Goal: Information Seeking & Learning: Learn about a topic

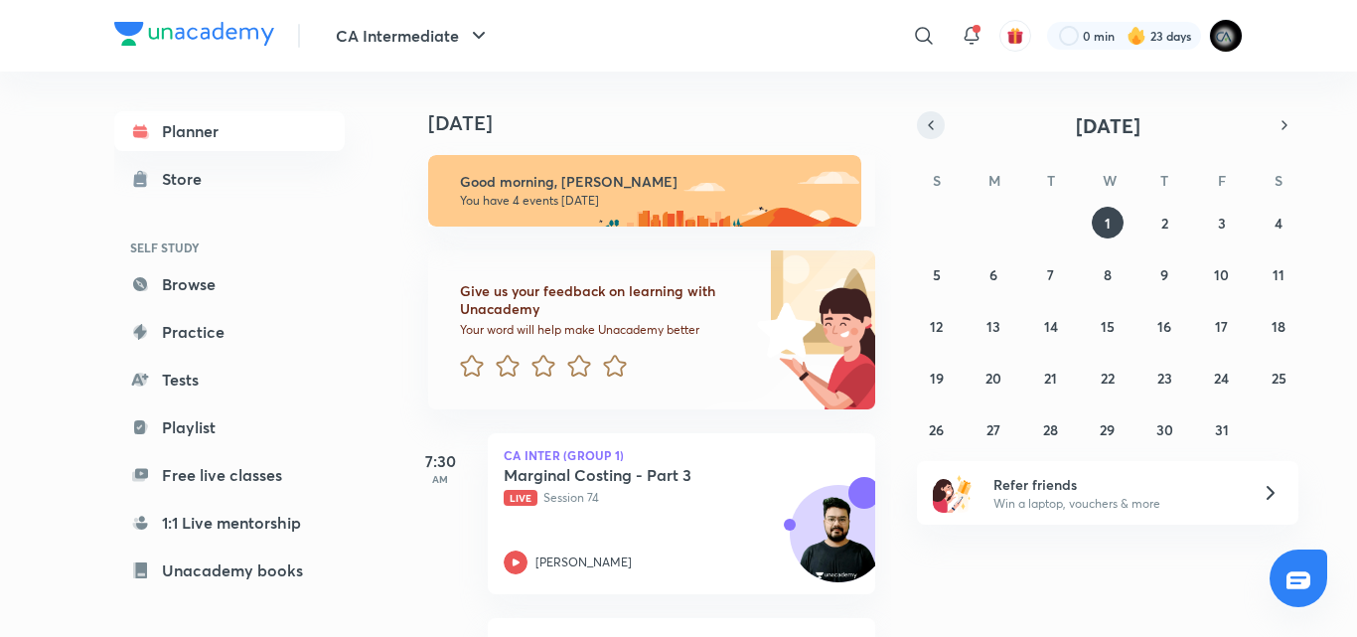
click at [936, 121] on icon "button" at bounding box center [931, 125] width 16 height 18
click at [1052, 435] on abbr "30" at bounding box center [1050, 429] width 17 height 19
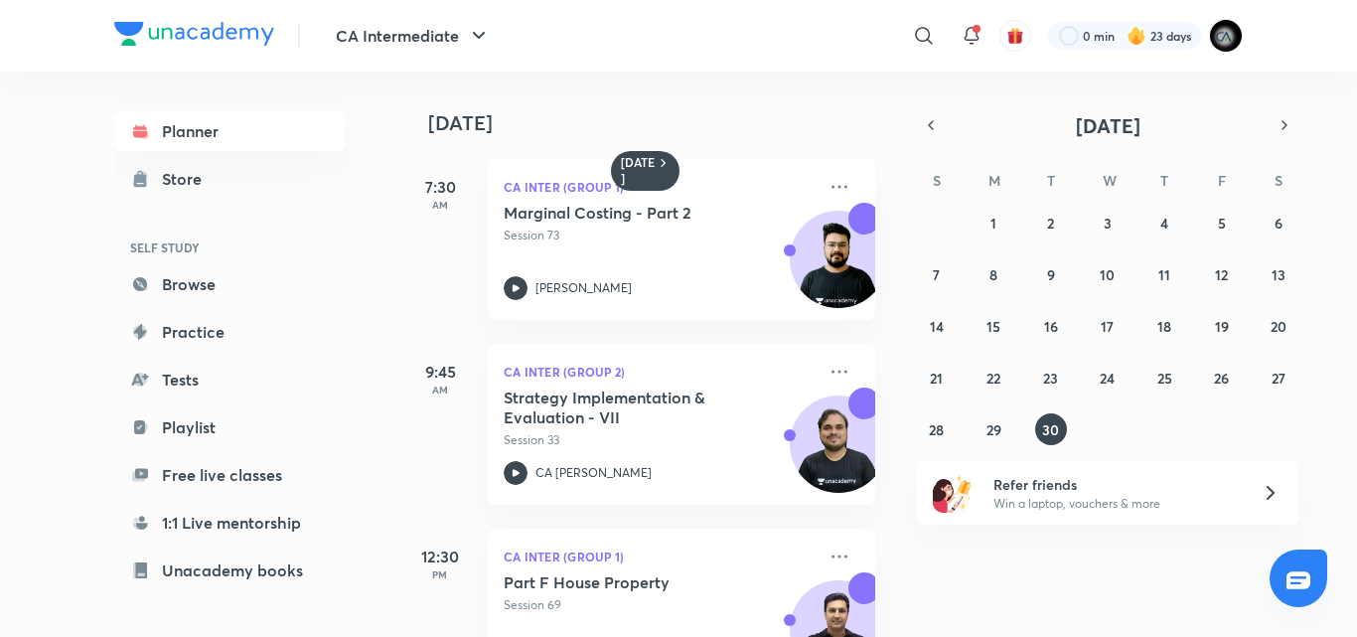
click at [875, 581] on div "Yesterday 7:30 AM CA Inter (Group 1) Marginal Costing - Part 2 Session 73 Adity…" at bounding box center [645, 354] width 491 height 565
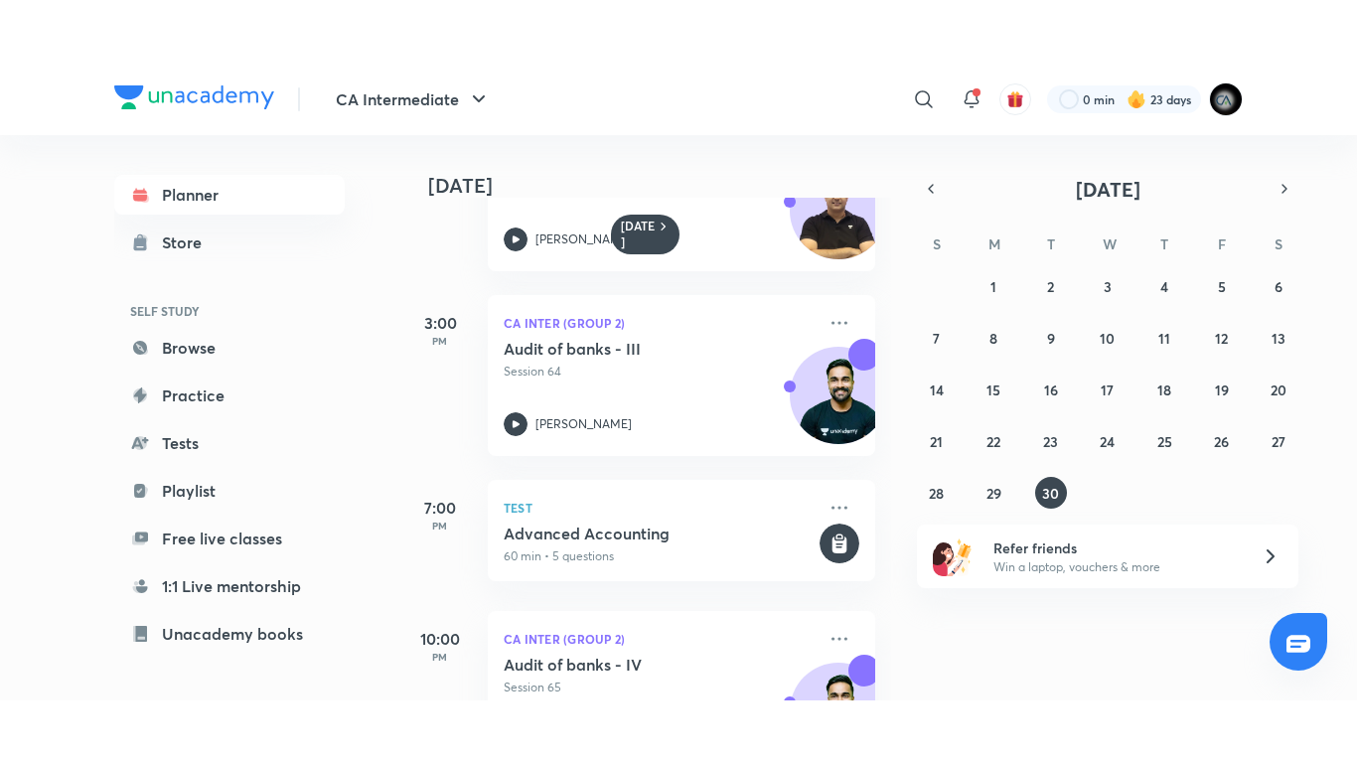
scroll to position [584, 0]
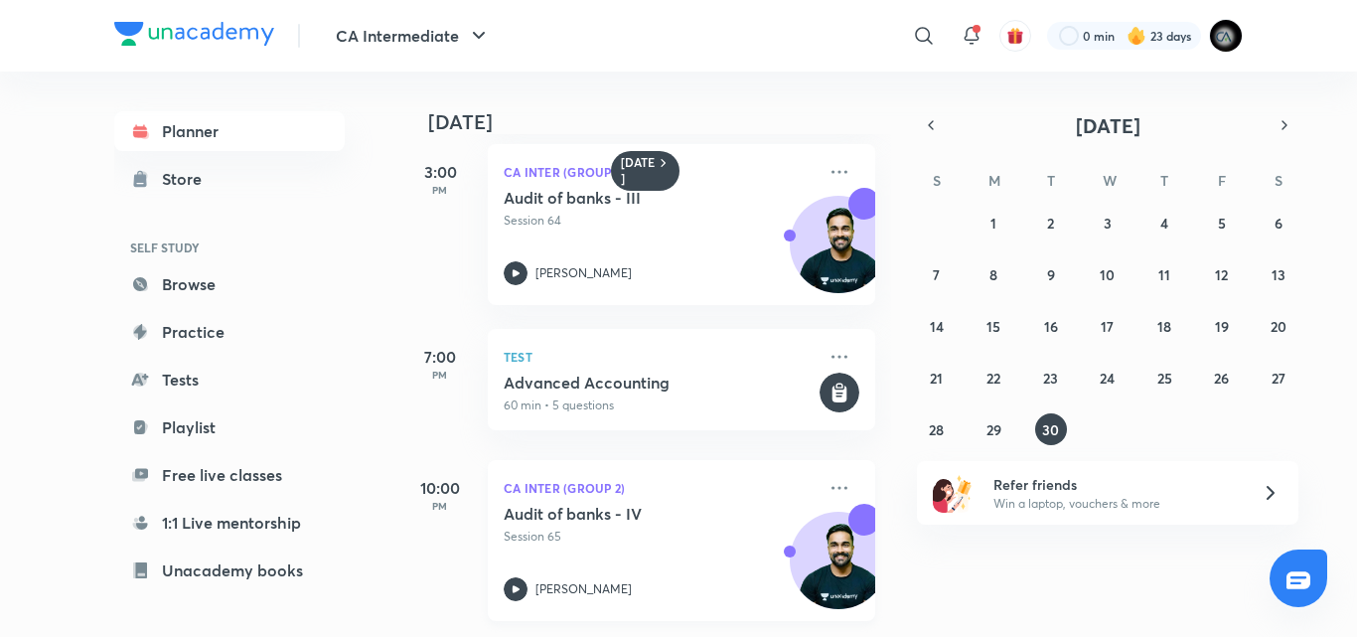
click at [609, 542] on div "Audit of banks - IV Session 65 Shantam Gupta" at bounding box center [660, 552] width 312 height 97
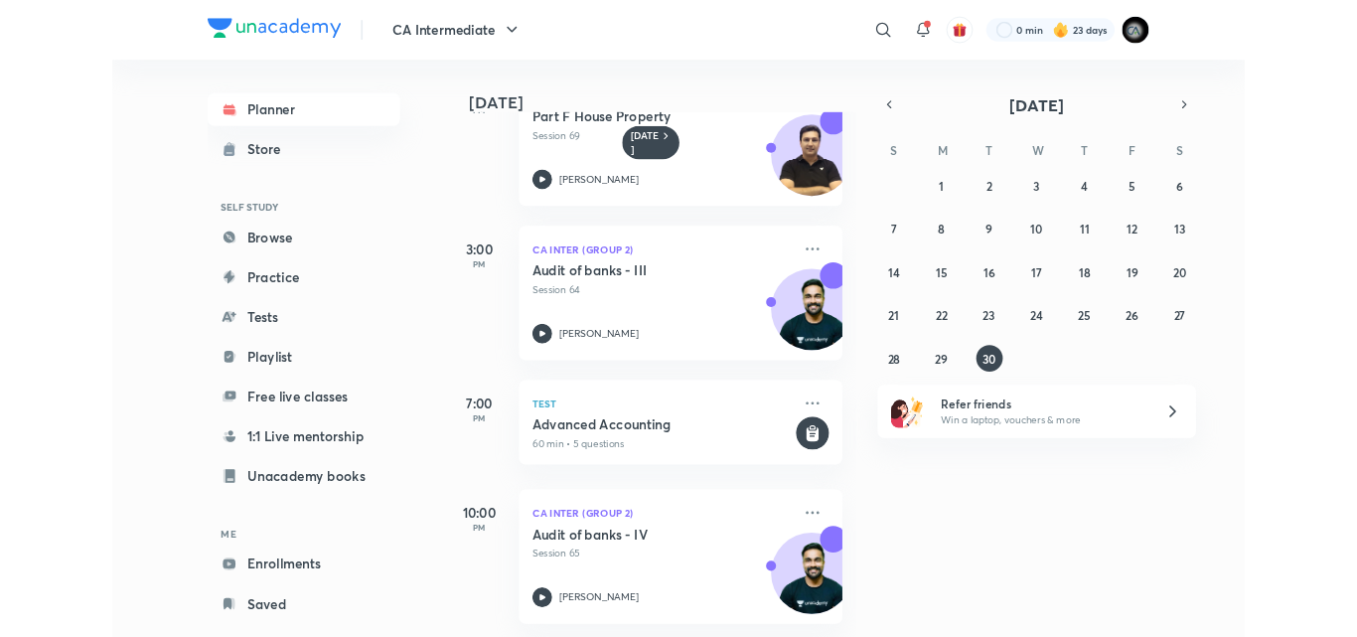
scroll to position [458, 0]
